Goal: Task Accomplishment & Management: Manage account settings

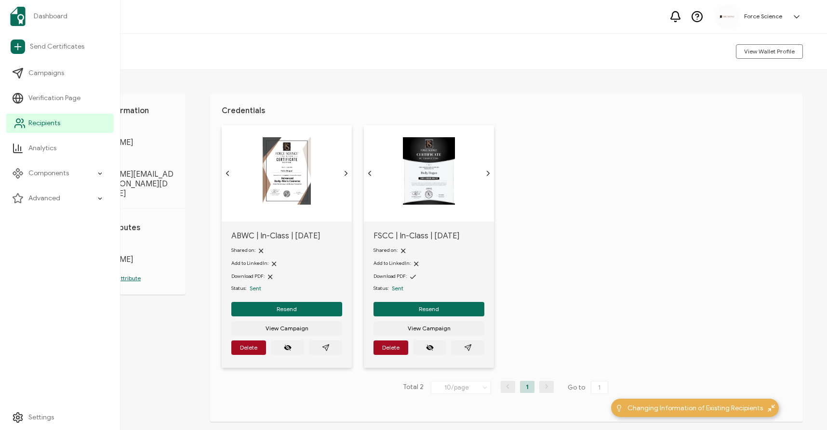
click at [28, 117] on link "Recipients" at bounding box center [59, 123] width 107 height 19
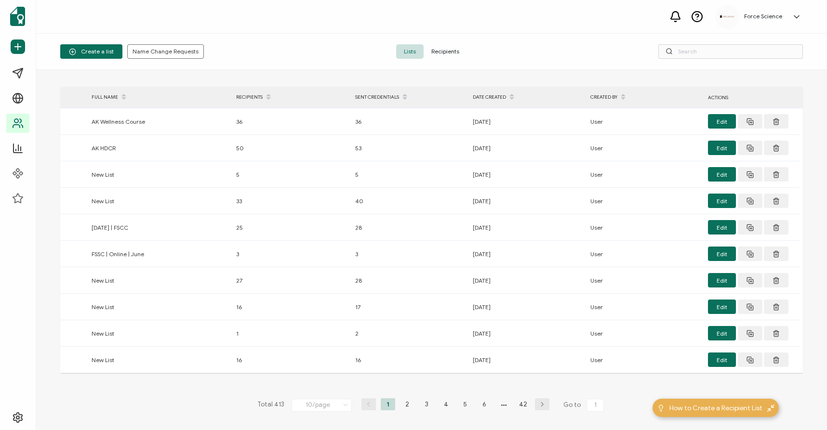
click at [444, 49] on span "Recipients" at bounding box center [444, 51] width 43 height 14
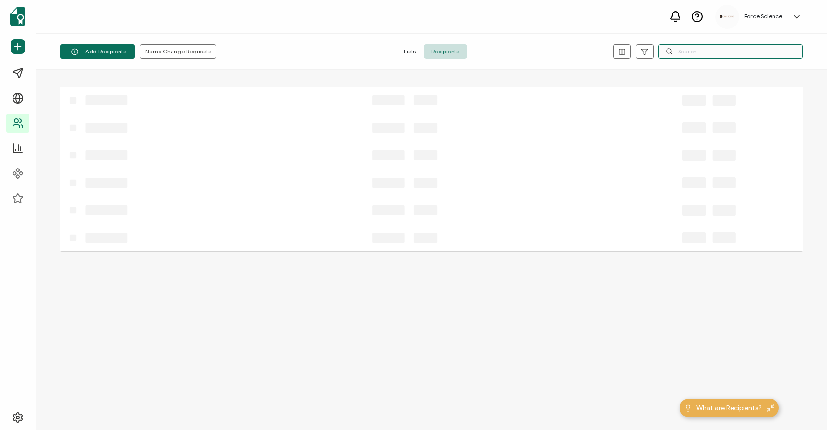
click at [718, 56] on input "text" at bounding box center [730, 51] width 145 height 14
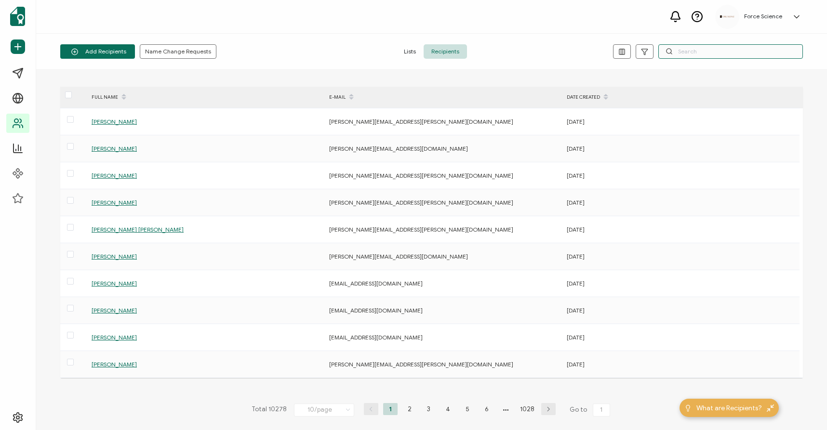
paste input "[PERSON_NAME][EMAIL_ADDRESS][DOMAIN_NAME]"
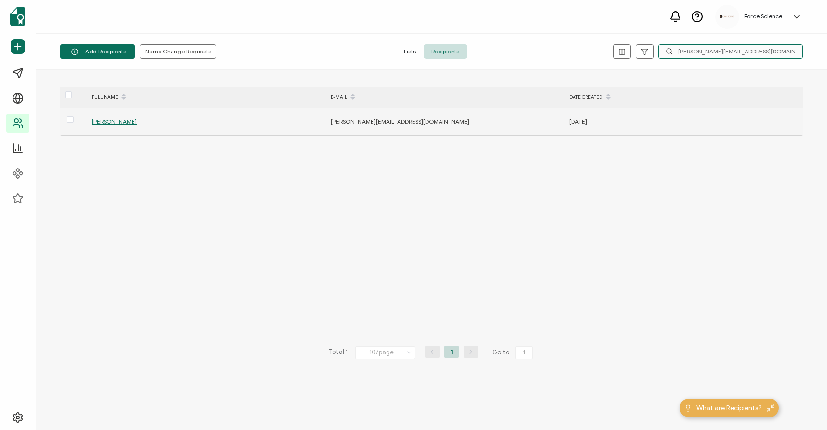
type input "[PERSON_NAME][EMAIL_ADDRESS][DOMAIN_NAME]"
click at [117, 121] on span "[PERSON_NAME]" at bounding box center [114, 121] width 45 height 7
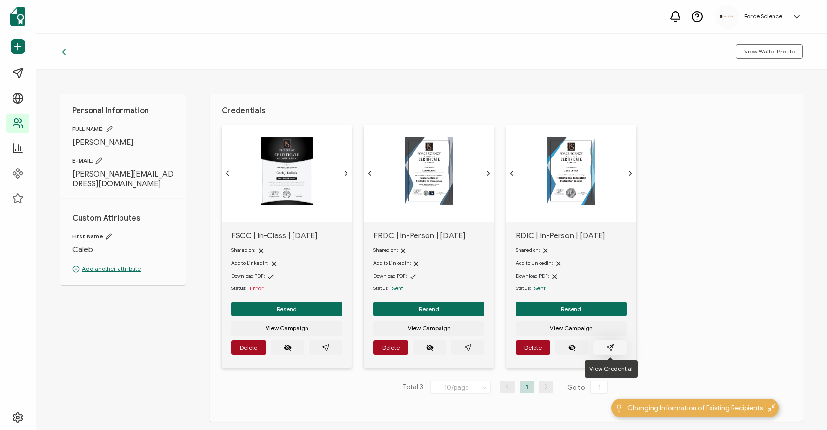
click at [614, 347] on button "button" at bounding box center [609, 348] width 33 height 14
click at [308, 326] on span "View Campaign" at bounding box center [286, 329] width 43 height 6
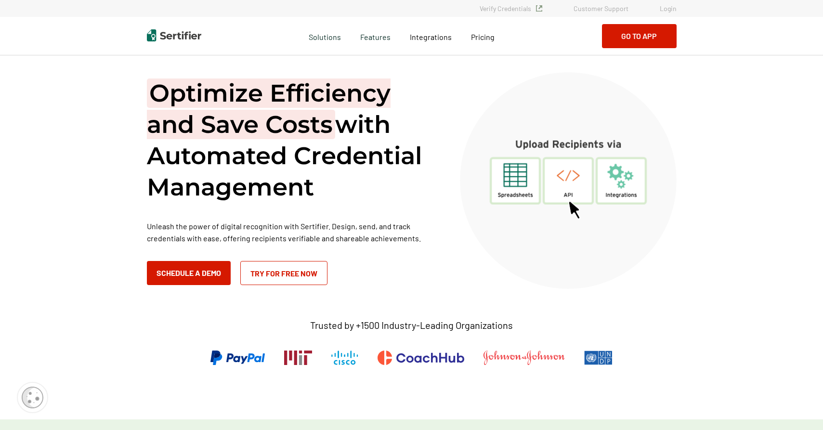
drag, startPoint x: 760, startPoint y: 73, endPoint x: 757, endPoint y: 66, distance: 6.7
click at [667, 6] on link "Login" at bounding box center [668, 8] width 17 height 8
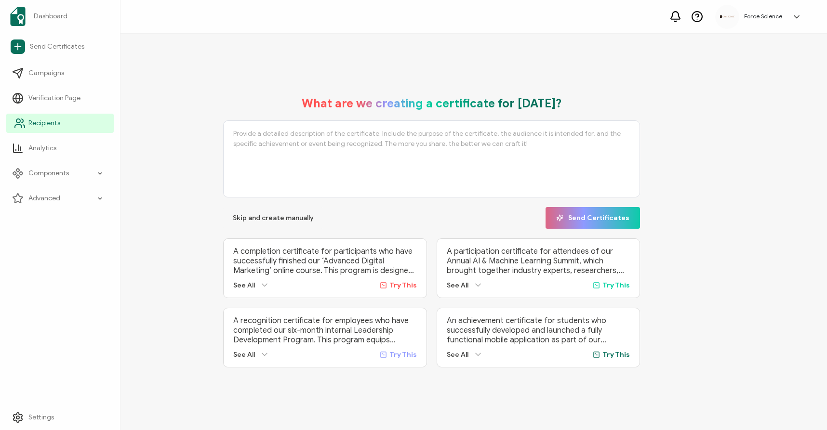
click at [35, 120] on span "Recipients" at bounding box center [44, 124] width 32 height 10
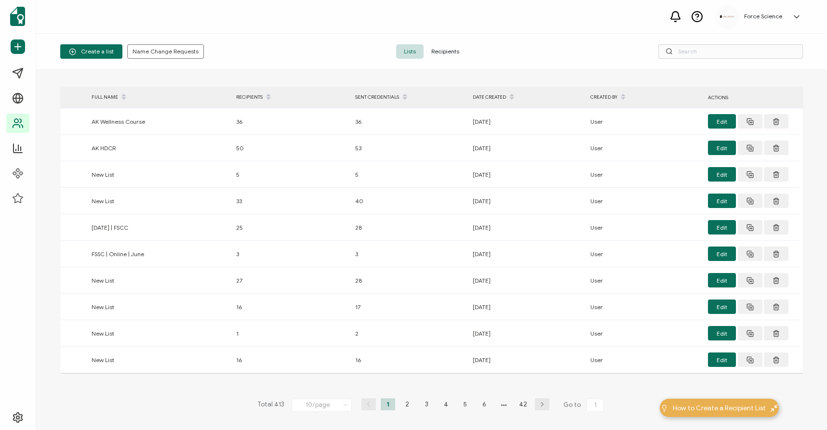
drag, startPoint x: 444, startPoint y: 54, endPoint x: 491, endPoint y: 47, distance: 47.8
click at [444, 54] on span "Recipients" at bounding box center [444, 51] width 43 height 14
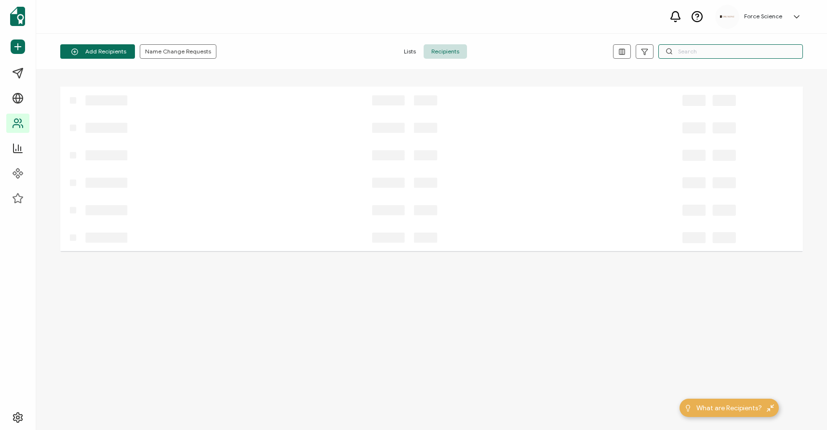
click at [687, 54] on input "text" at bounding box center [730, 51] width 145 height 14
paste input "[PERSON_NAME][EMAIL_ADDRESS][DOMAIN_NAME]"
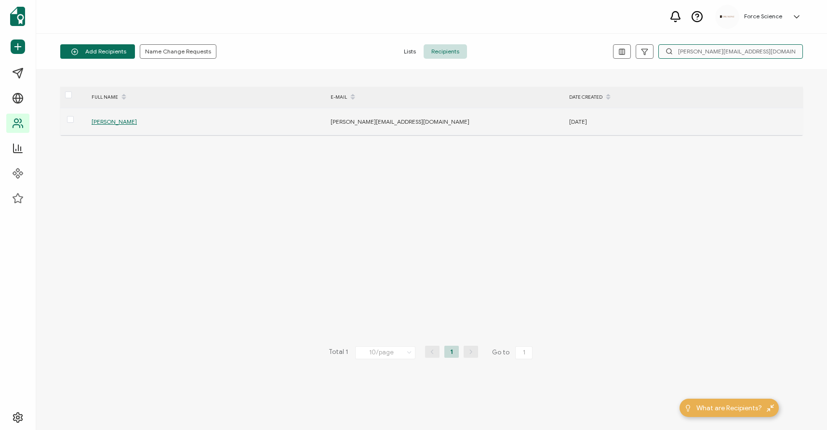
type input "[PERSON_NAME][EMAIL_ADDRESS][DOMAIN_NAME]"
click at [117, 119] on span "[PERSON_NAME]" at bounding box center [114, 121] width 45 height 7
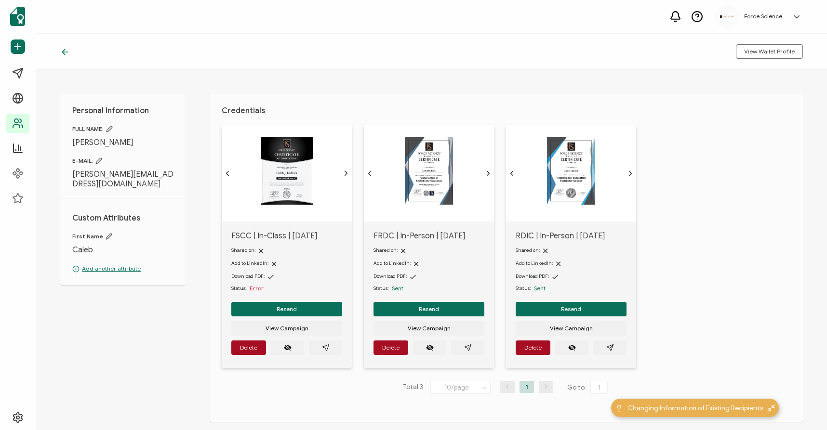
click at [111, 128] on icon at bounding box center [109, 129] width 7 height 7
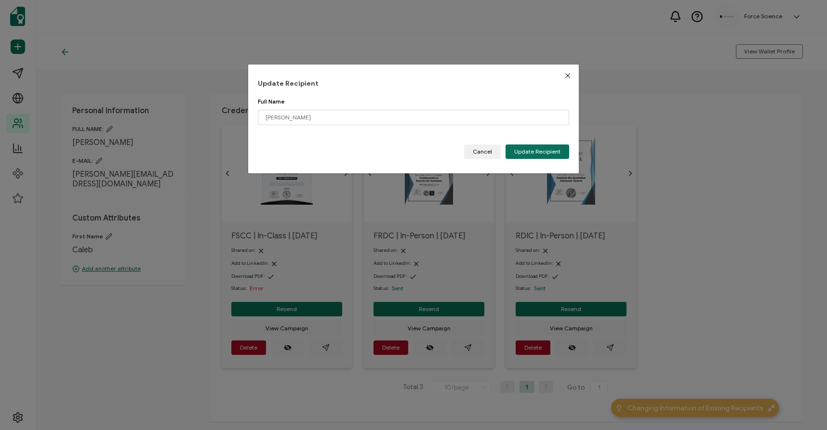
drag, startPoint x: 484, startPoint y: 154, endPoint x: 457, endPoint y: 156, distance: 27.6
click at [484, 154] on span "Cancel" at bounding box center [482, 152] width 19 height 6
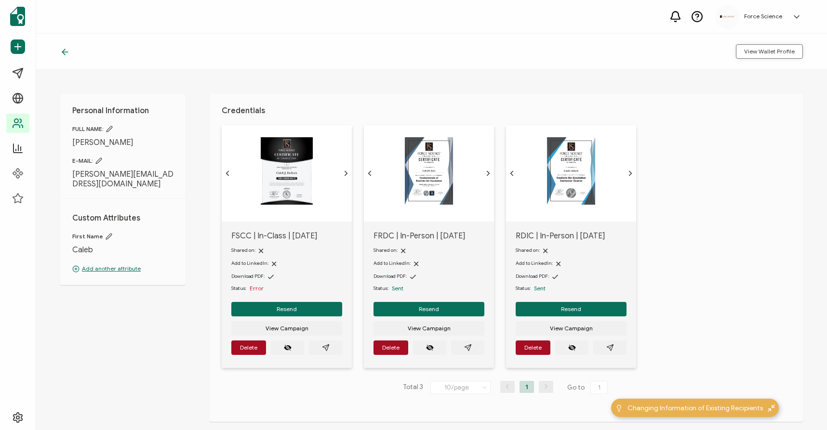
click at [777, 51] on span "View Wallet Profile" at bounding box center [769, 52] width 51 height 6
click at [97, 160] on icon at bounding box center [98, 161] width 7 height 7
type input "[PERSON_NAME][EMAIL_ADDRESS][DOMAIN_NAME]"
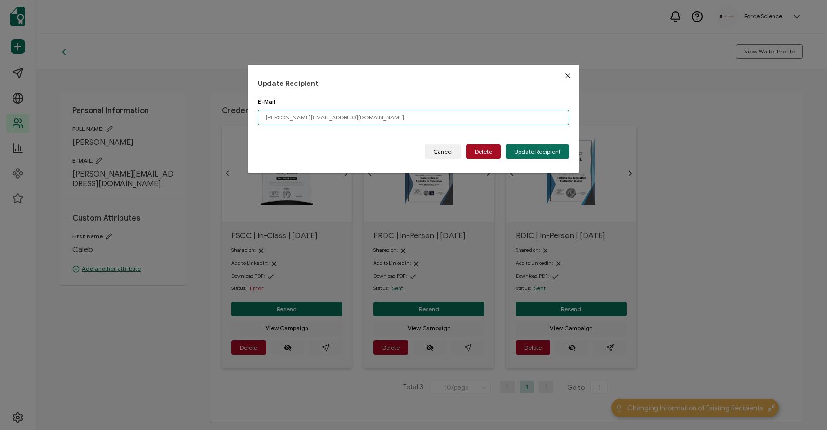
click at [300, 115] on input "[PERSON_NAME][EMAIL_ADDRESS][DOMAIN_NAME]" at bounding box center [413, 117] width 311 height 15
click at [301, 115] on input "[PERSON_NAME][EMAIL_ADDRESS][DOMAIN_NAME]" at bounding box center [413, 117] width 311 height 15
paste input "C.D"
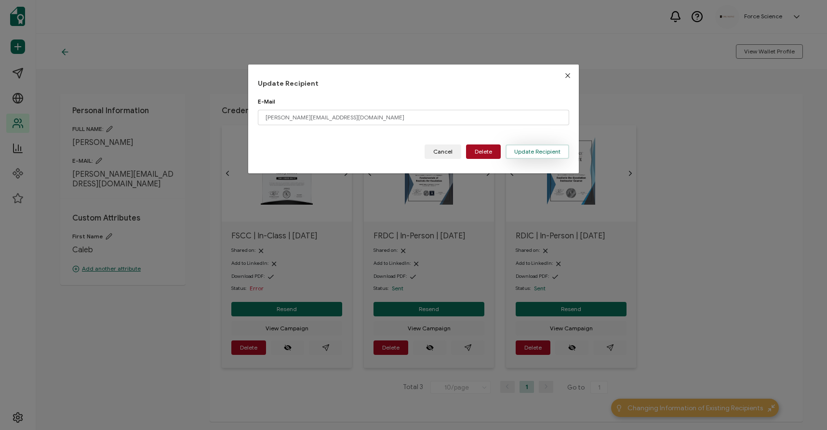
click at [531, 153] on span "Update Recipient" at bounding box center [537, 152] width 46 height 6
type input "[PERSON_NAME][EMAIL_ADDRESS][DOMAIN_NAME]"
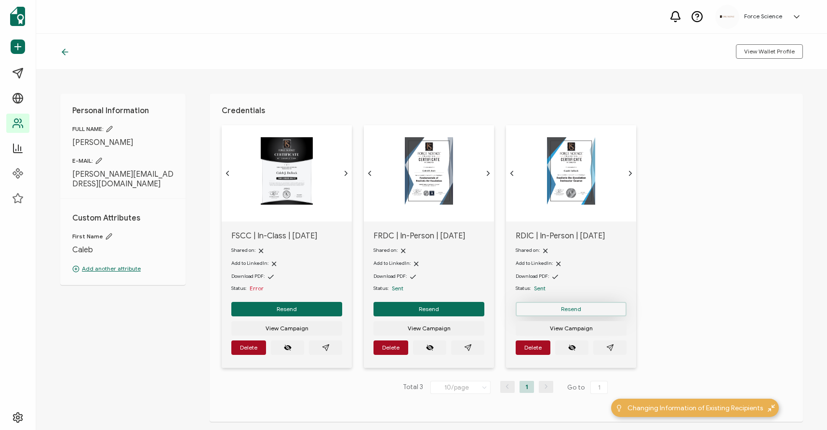
click at [342, 310] on button "Resend" at bounding box center [286, 309] width 111 height 14
